Goal: Share content: Share content

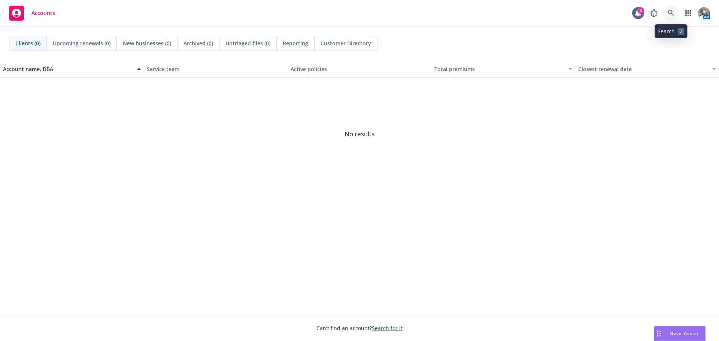
click at [676, 18] on link at bounding box center [670, 13] width 15 height 15
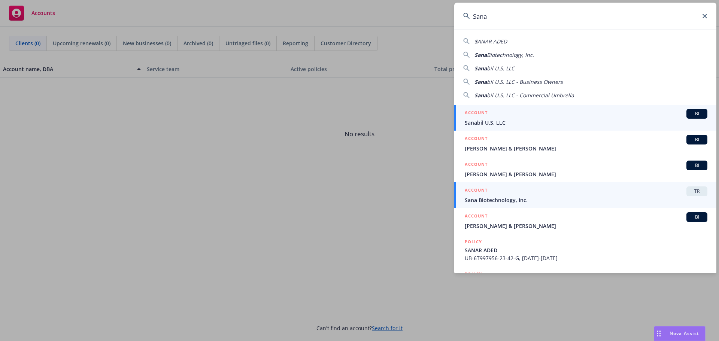
type input "Sana"
click at [534, 193] on div "ACCOUNT TR" at bounding box center [585, 191] width 243 height 10
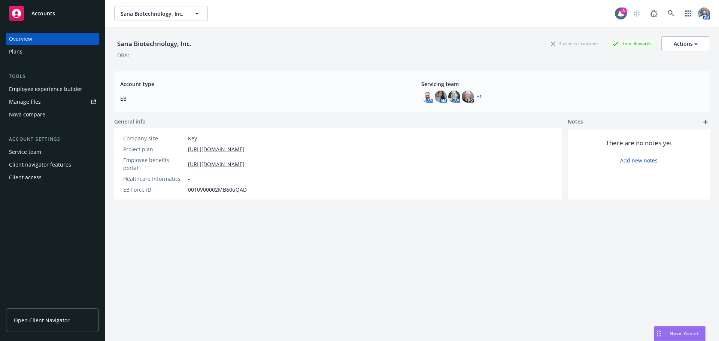
click at [58, 92] on div "Employee experience builder" at bounding box center [45, 89] width 73 height 12
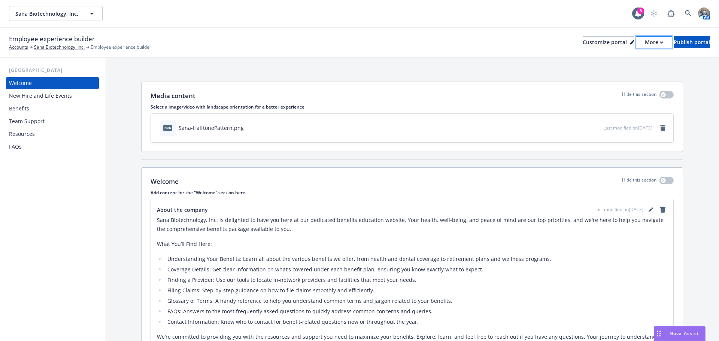
click at [644, 40] on div "More" at bounding box center [653, 42] width 18 height 11
click at [618, 61] on link "Copy preview link" at bounding box center [614, 59] width 68 height 15
